Goal: Task Accomplishment & Management: Use online tool/utility

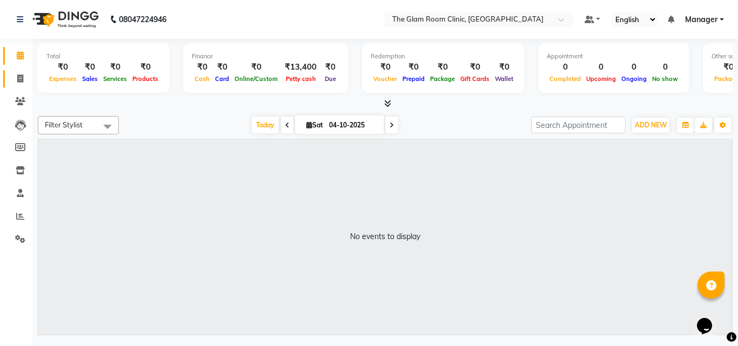
click at [22, 86] on link "Invoice" at bounding box center [16, 79] width 26 height 18
select select "7503"
select select "service"
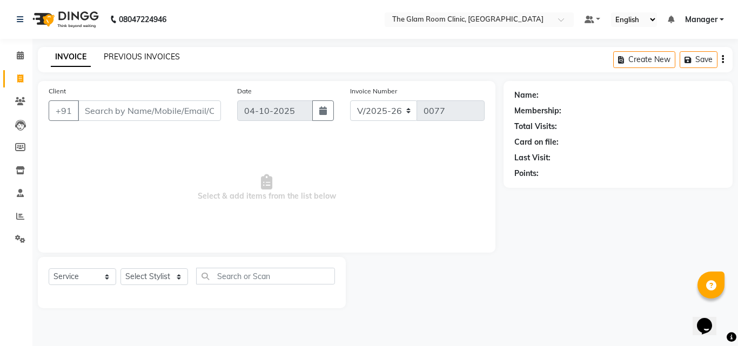
click at [147, 55] on link "PREVIOUS INVOICES" at bounding box center [142, 57] width 76 height 10
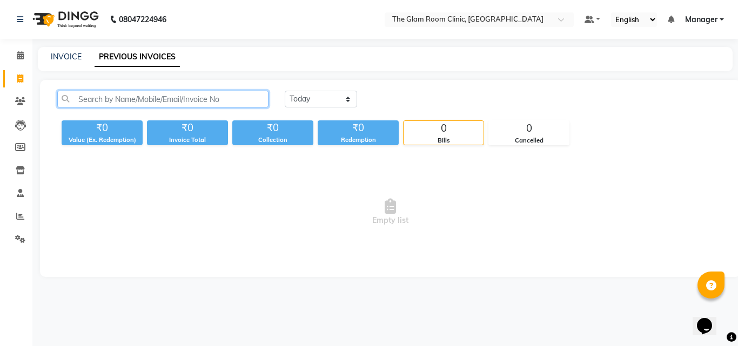
click at [130, 96] on input "text" at bounding box center [162, 99] width 211 height 17
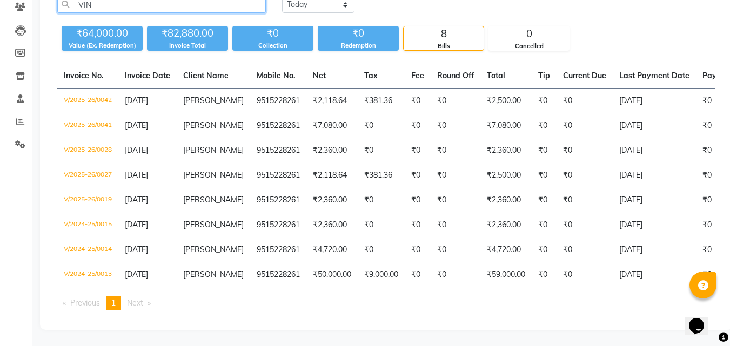
scroll to position [103, 0]
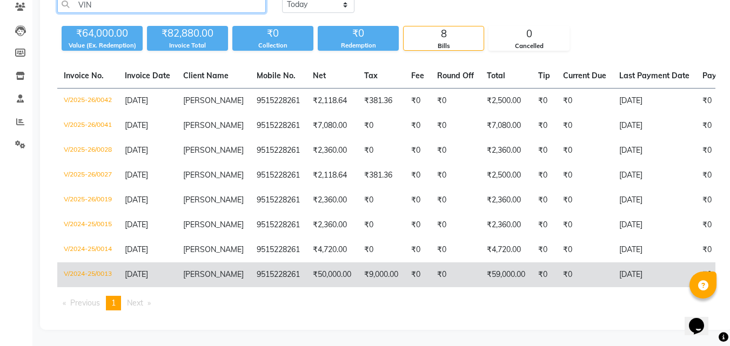
type input "VIN"
click at [393, 268] on td "₹9,000.00" at bounding box center [381, 275] width 47 height 25
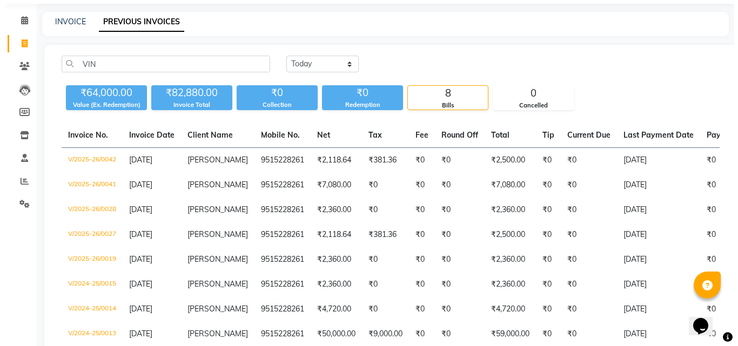
scroll to position [0, 0]
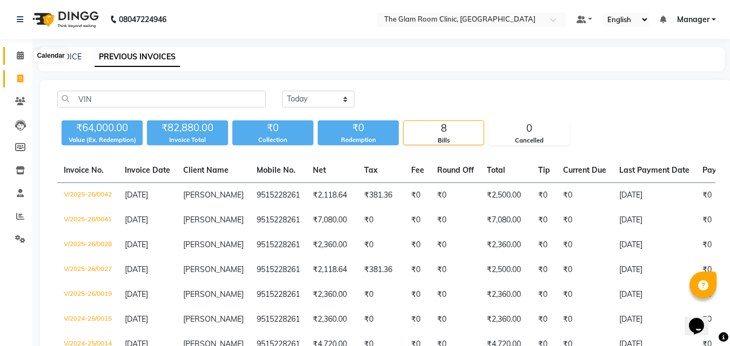
click at [15, 55] on span at bounding box center [20, 56] width 19 height 12
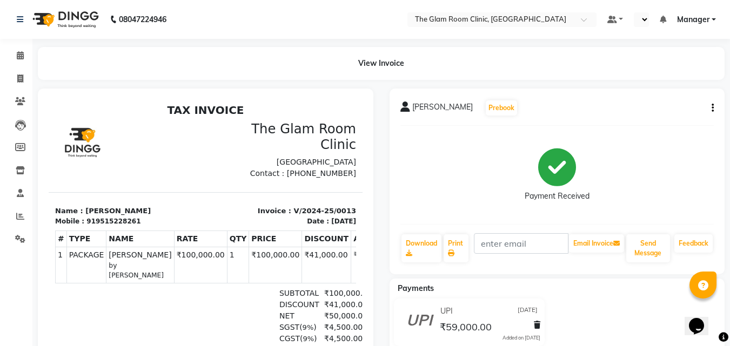
select select "en"
click at [17, 50] on span at bounding box center [20, 56] width 19 height 12
